Goal: Information Seeking & Learning: Learn about a topic

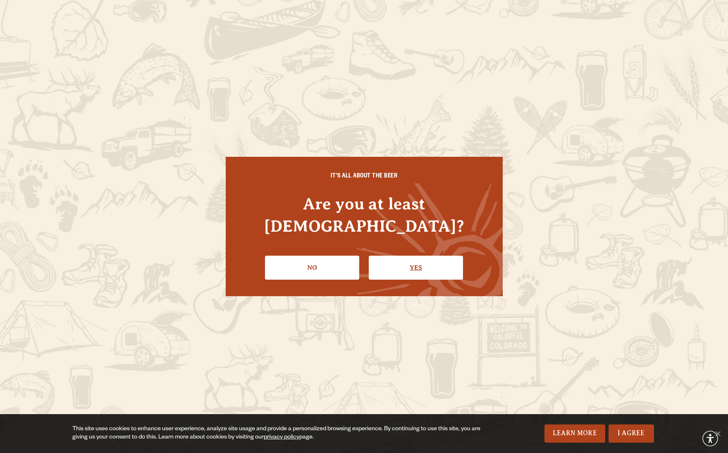
click at [406, 256] on link "Yes" at bounding box center [416, 268] width 94 height 24
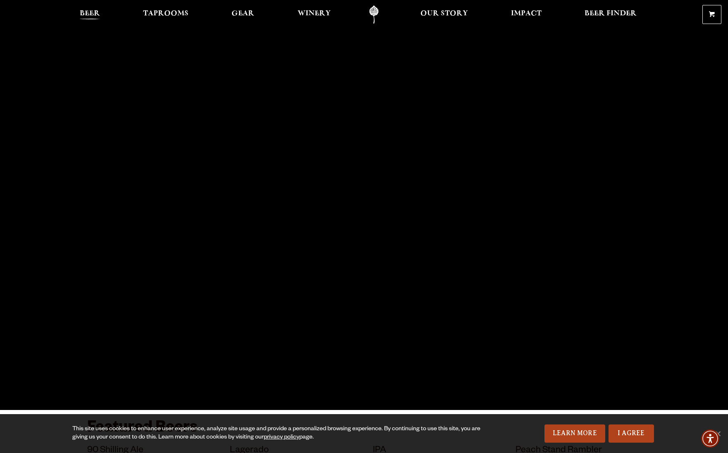
click at [93, 11] on span "Beer" at bounding box center [90, 13] width 20 height 7
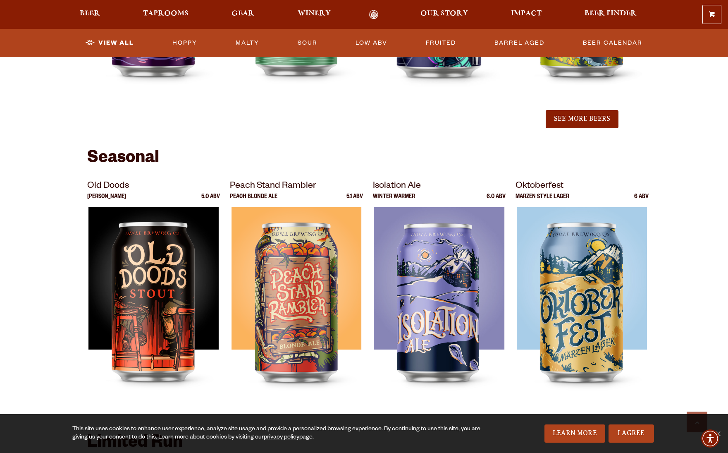
scroll to position [1039, 0]
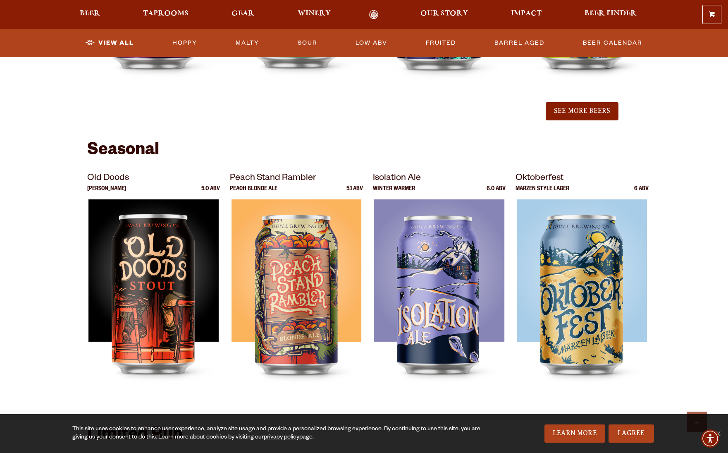
click at [285, 175] on p "Peach Stand Rambler" at bounding box center [296, 178] width 133 height 15
